Goal: Check status

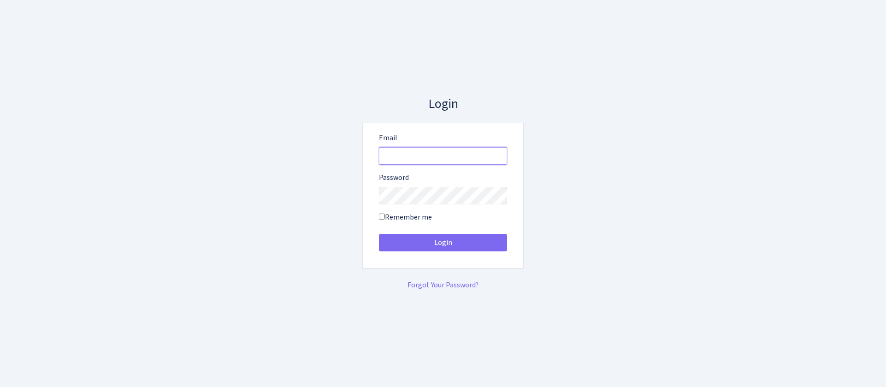
click at [456, 152] on input "Email" at bounding box center [443, 156] width 128 height 18
type input "[EMAIL_ADDRESS][DOMAIN_NAME]"
click at [379, 234] on button "Login" at bounding box center [443, 243] width 128 height 18
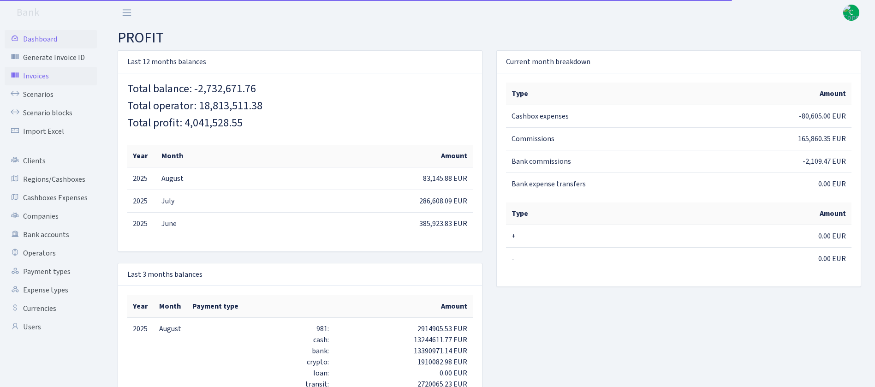
click at [43, 75] on link "Invoices" at bounding box center [51, 76] width 92 height 18
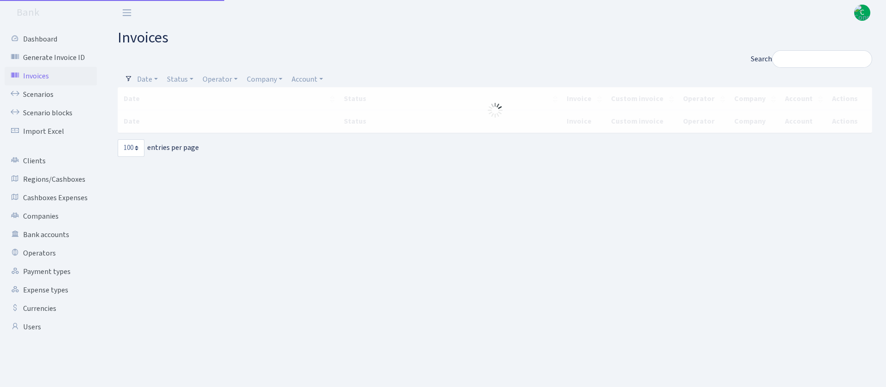
select select "100"
click at [798, 60] on input "Search" at bounding box center [822, 59] width 100 height 18
paste input "IX41123215100"
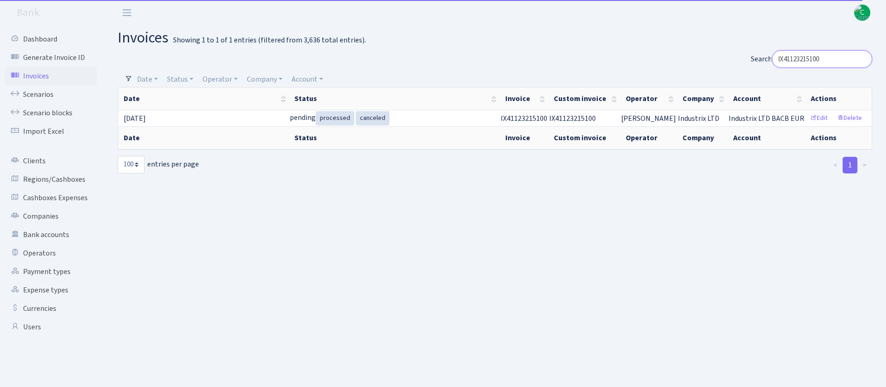
type input "IX41123215100"
